Goal: Task Accomplishment & Management: Use online tool/utility

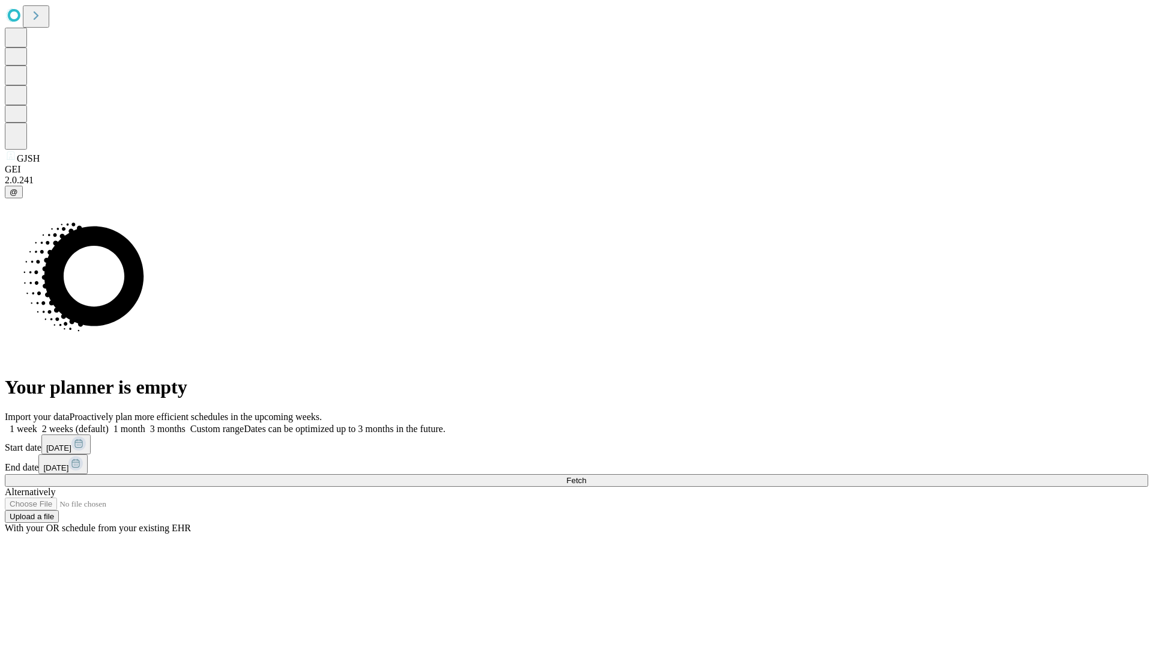
click at [586, 476] on span "Fetch" at bounding box center [576, 480] width 20 height 9
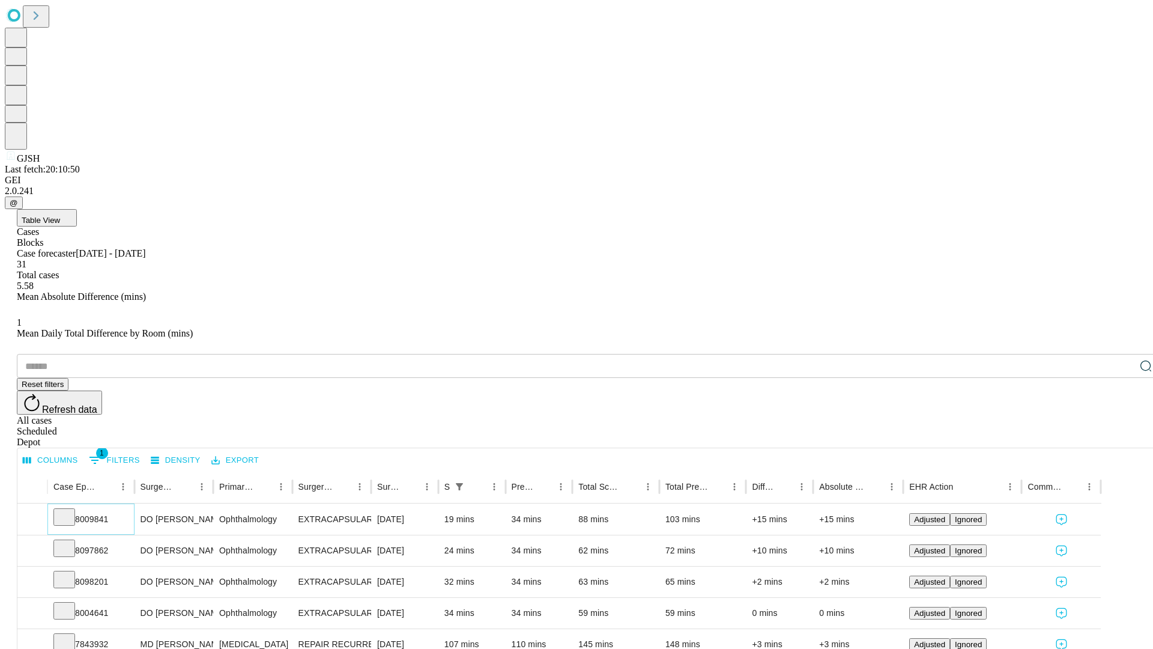
click at [70, 510] on icon at bounding box center [64, 516] width 12 height 12
